Goal: Information Seeking & Learning: Compare options

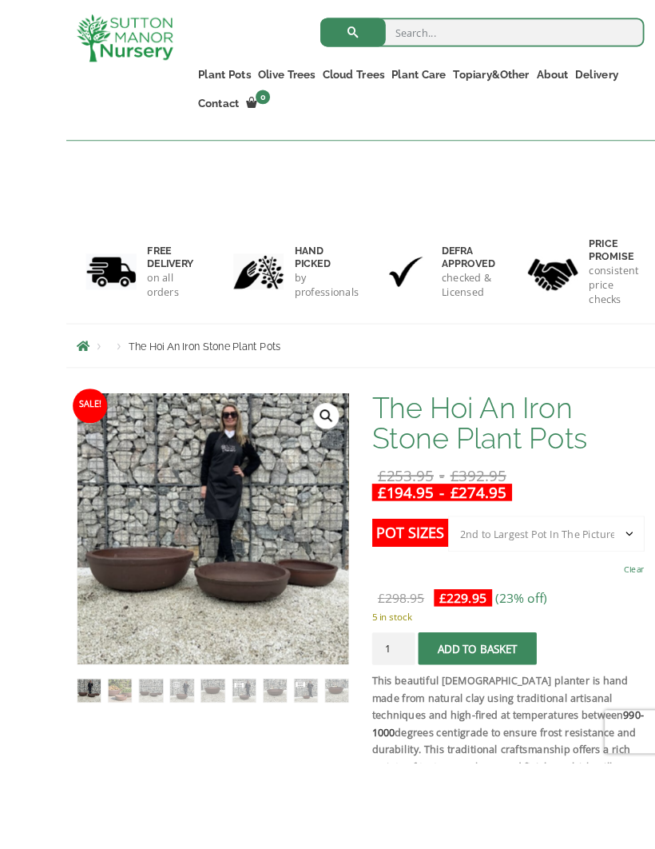
scroll to position [123, 0]
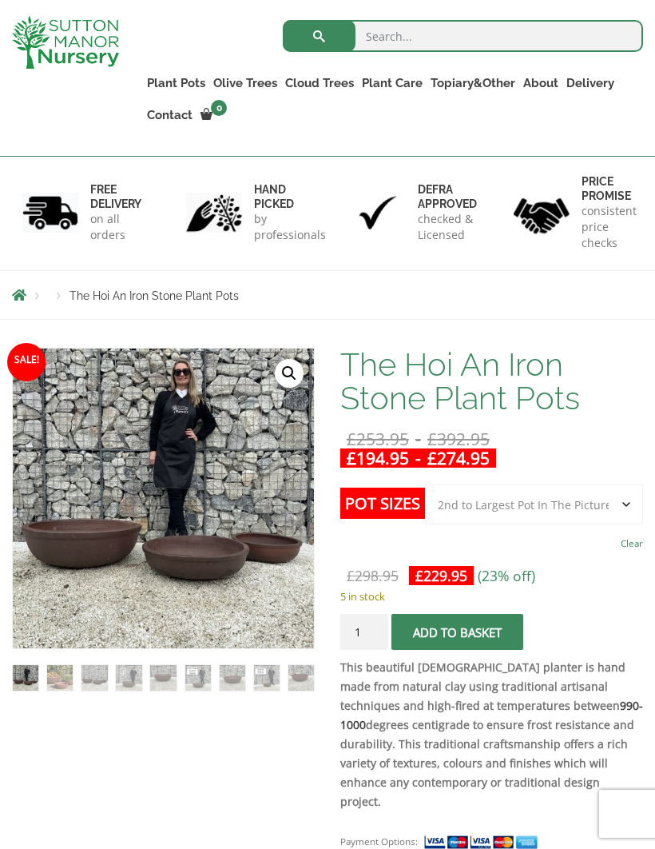
click at [121, 627] on img at bounding box center [412, 747] width 799 height 799
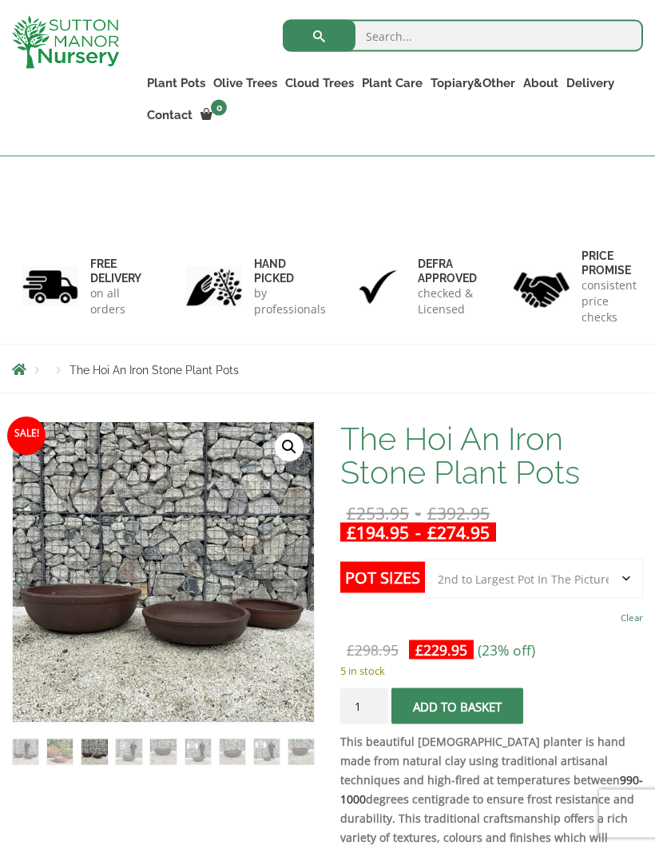
scroll to position [0, 0]
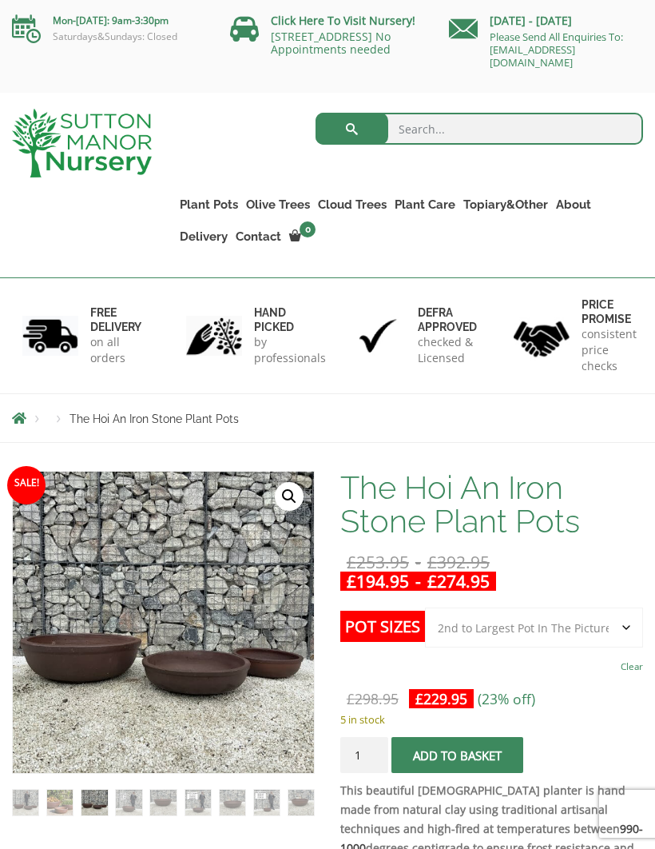
click at [0, 0] on ul "Resin Bonded Pots The Amalfi Pots The Milan Pots The Capri Pots The Brunello Po…" at bounding box center [0, 0] width 0 height 0
click at [0, 0] on link "Fibre Clay Pots" at bounding box center [0, 0] width 0 height 0
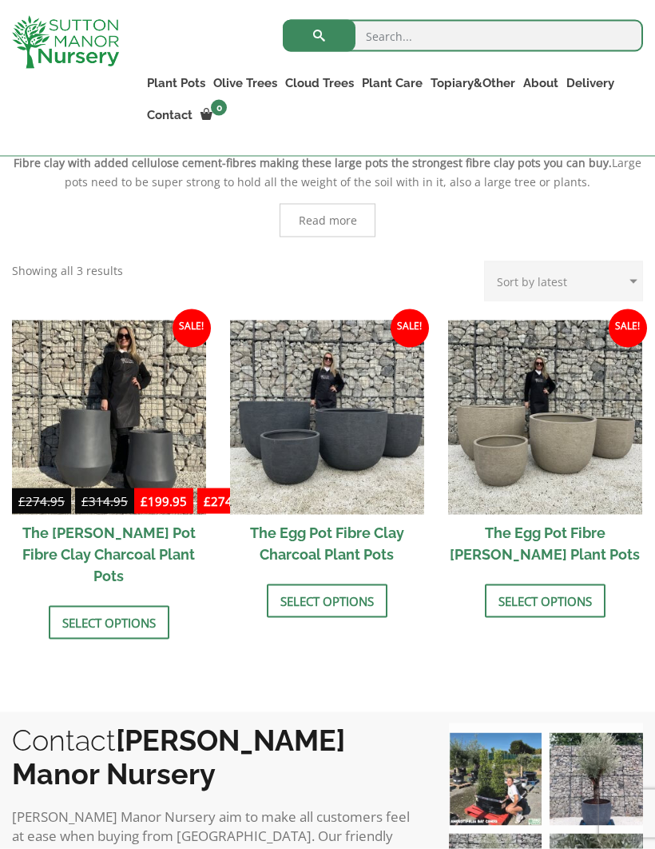
scroll to position [395, 0]
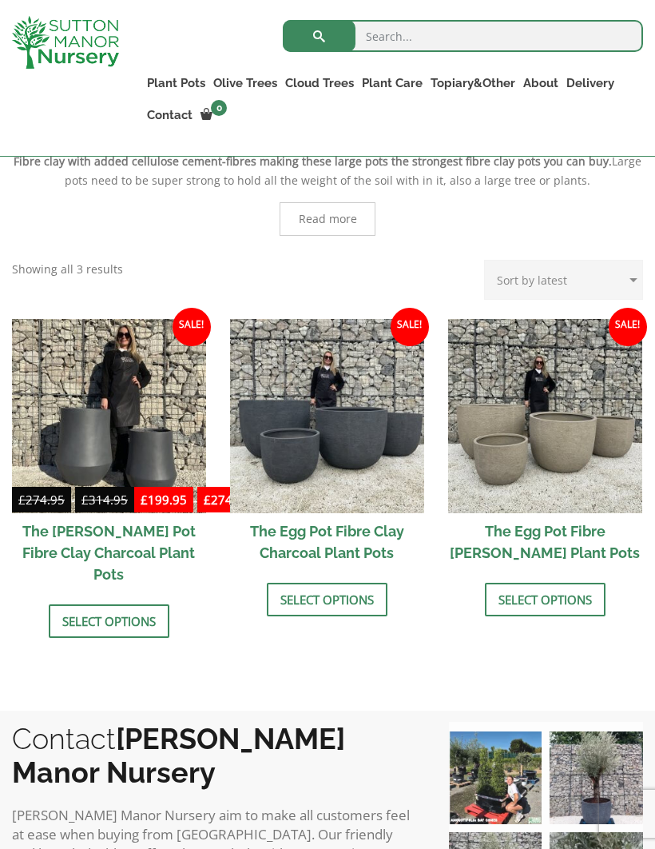
click at [289, 542] on h2 "The Egg Pot Fibre Clay Charcoal Plant Pots" at bounding box center [327, 542] width 194 height 58
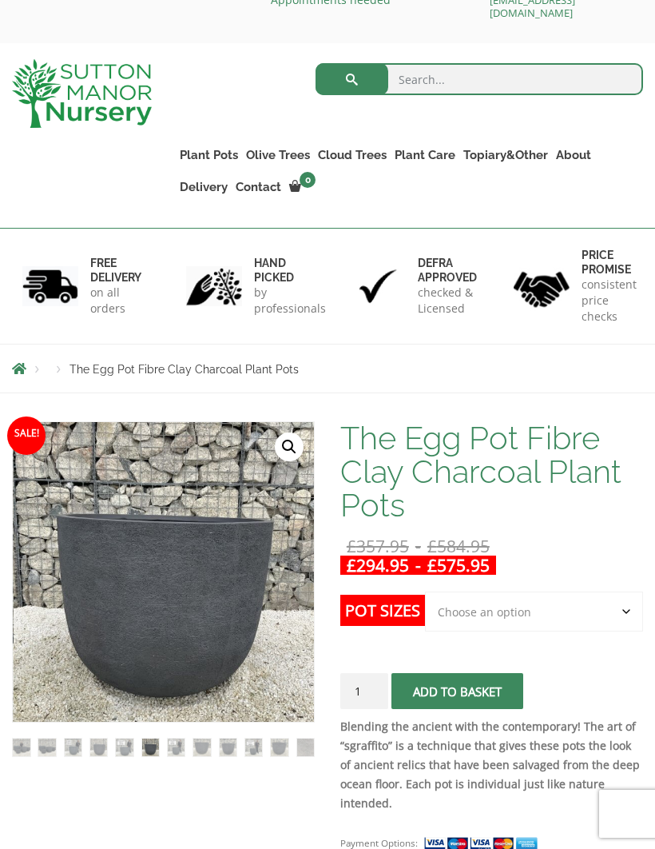
scroll to position [47, 0]
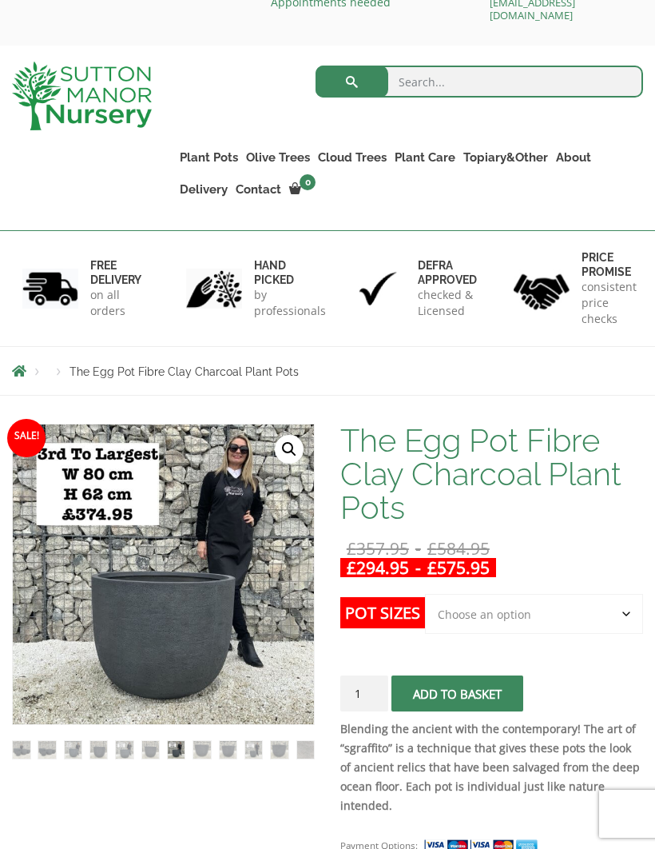
click at [173, 683] on img at bounding box center [367, 778] width 708 height 708
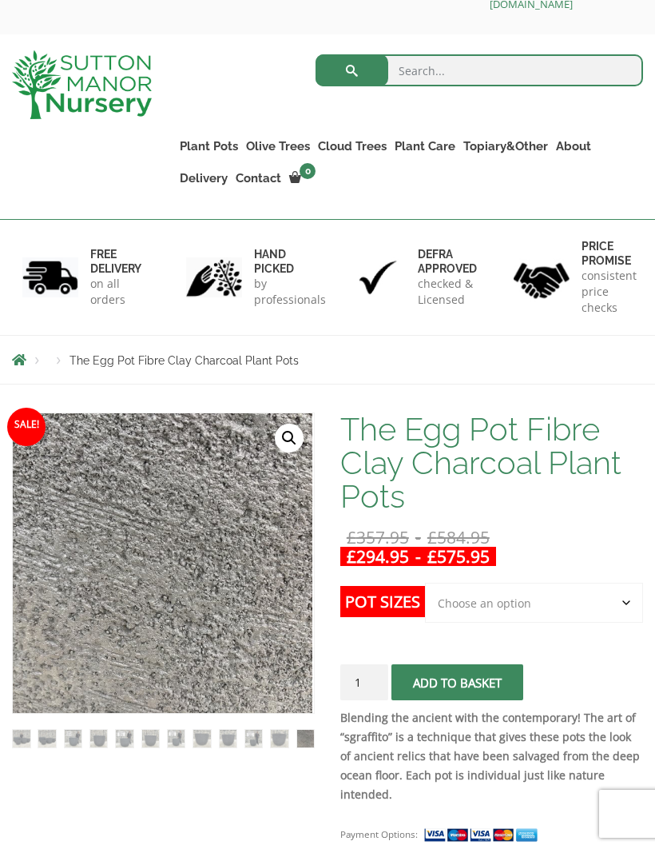
scroll to position [0, 0]
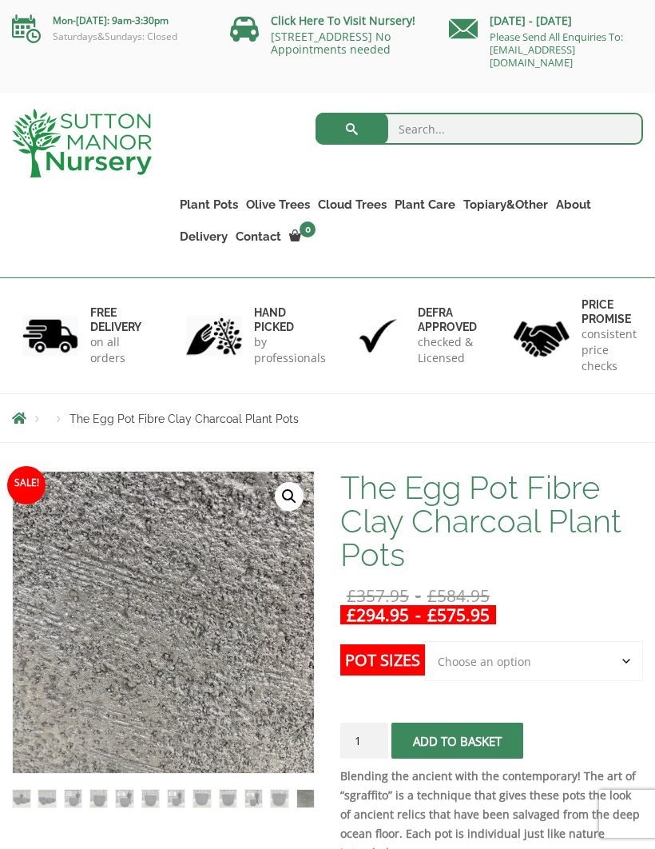
click at [0, 0] on link "Wabi-Sabi" at bounding box center [0, 0] width 0 height 0
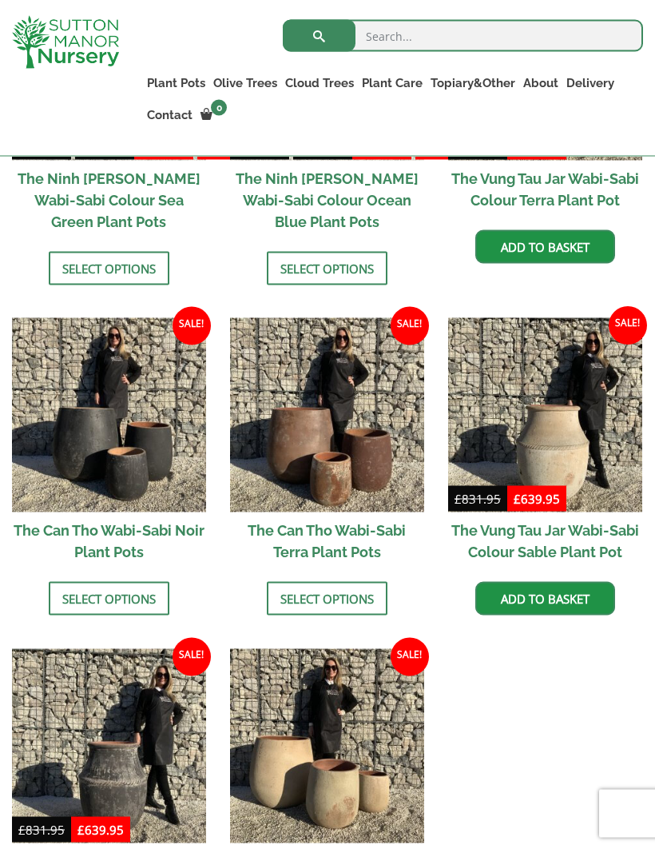
scroll to position [1339, 0]
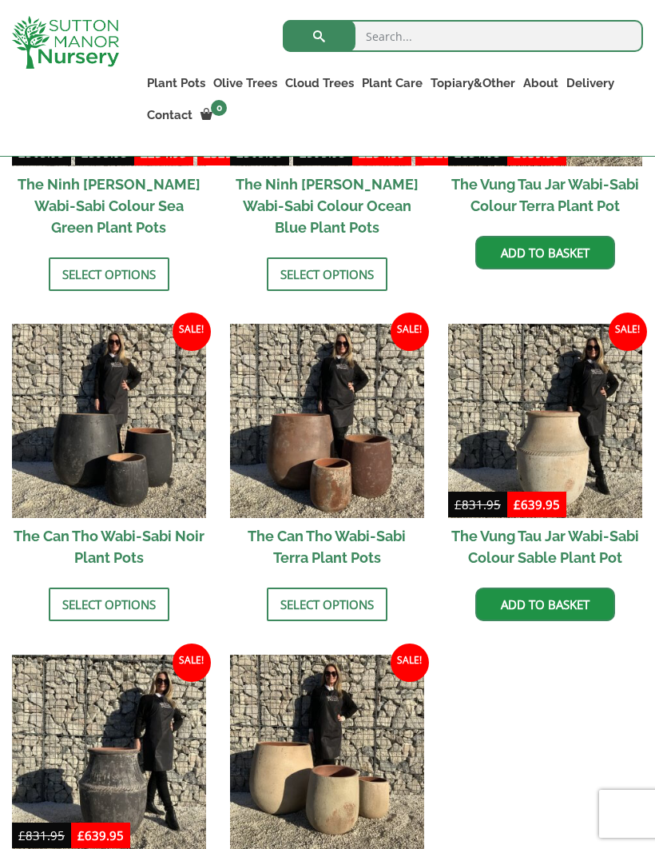
click at [77, 448] on img at bounding box center [109, 421] width 194 height 194
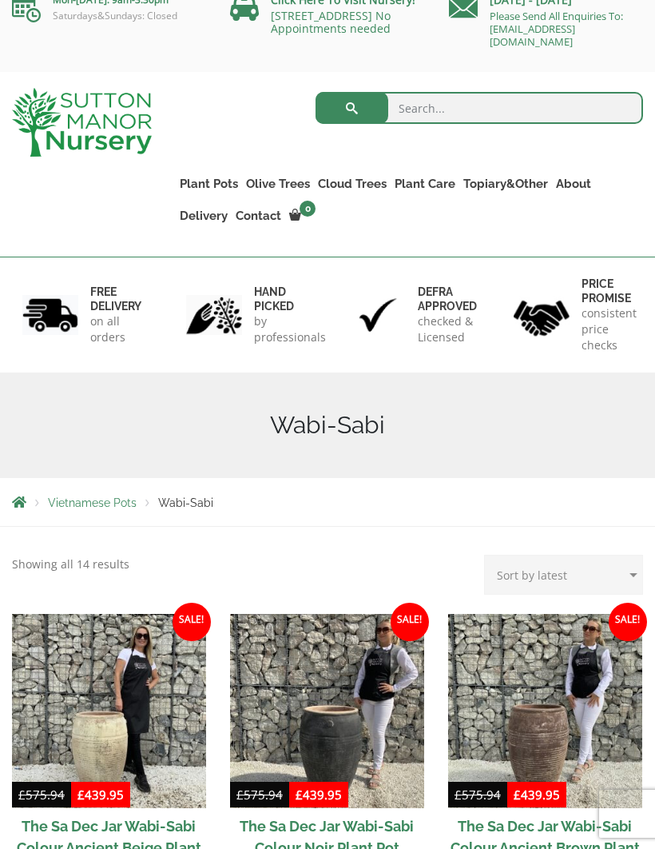
scroll to position [0, 0]
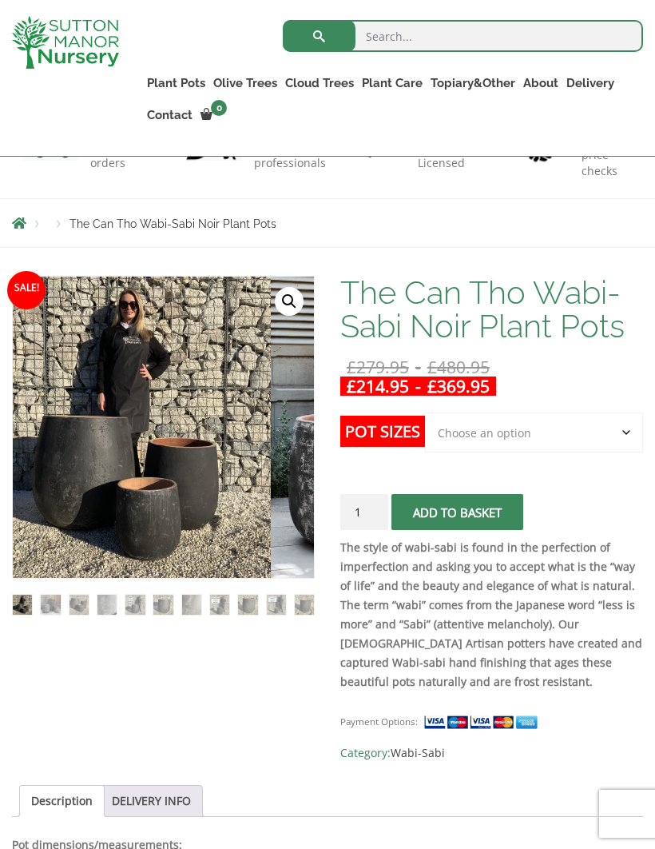
scroll to position [167, 0]
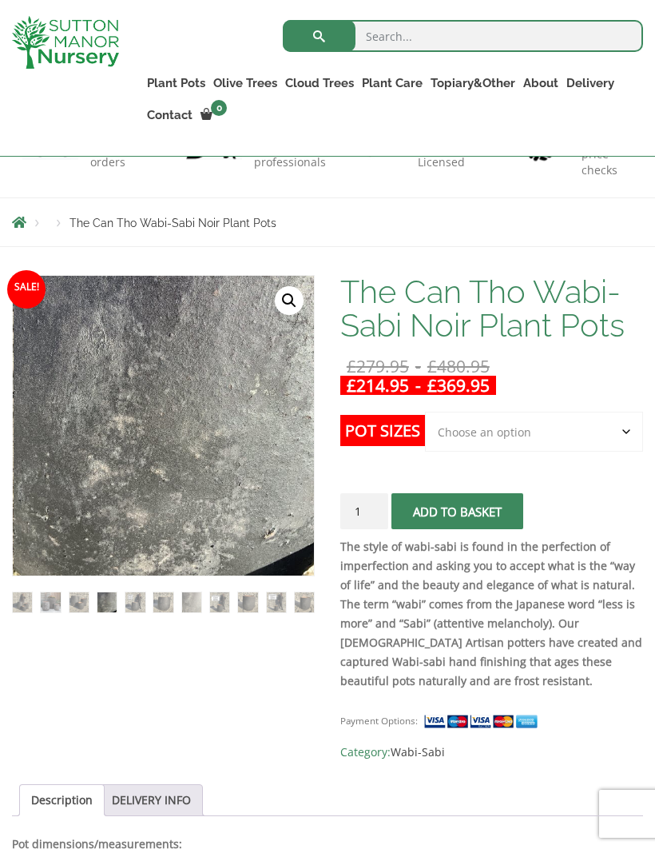
click at [125, 523] on img at bounding box center [413, 675] width 799 height 799
click at [128, 522] on img at bounding box center [413, 675] width 799 height 799
click at [108, 532] on img at bounding box center [413, 675] width 799 height 799
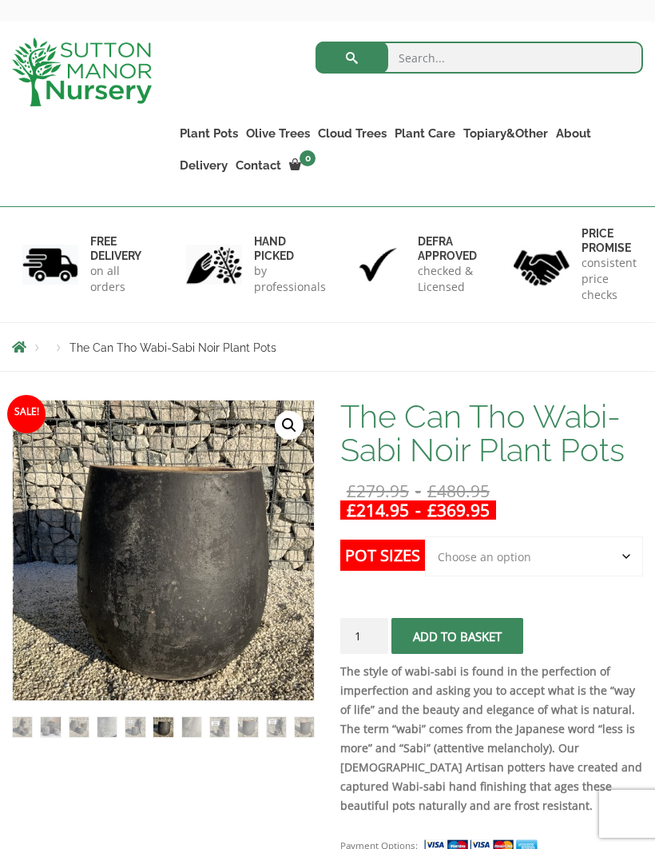
scroll to position [0, 0]
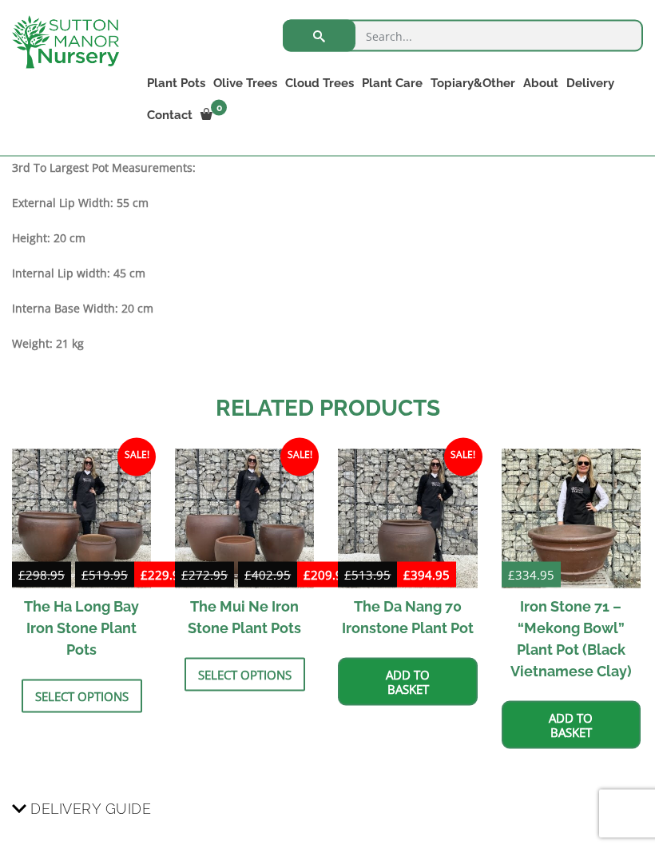
scroll to position [1514, 0]
click at [231, 507] on img at bounding box center [244, 517] width 139 height 139
